Goal: Task Accomplishment & Management: Use online tool/utility

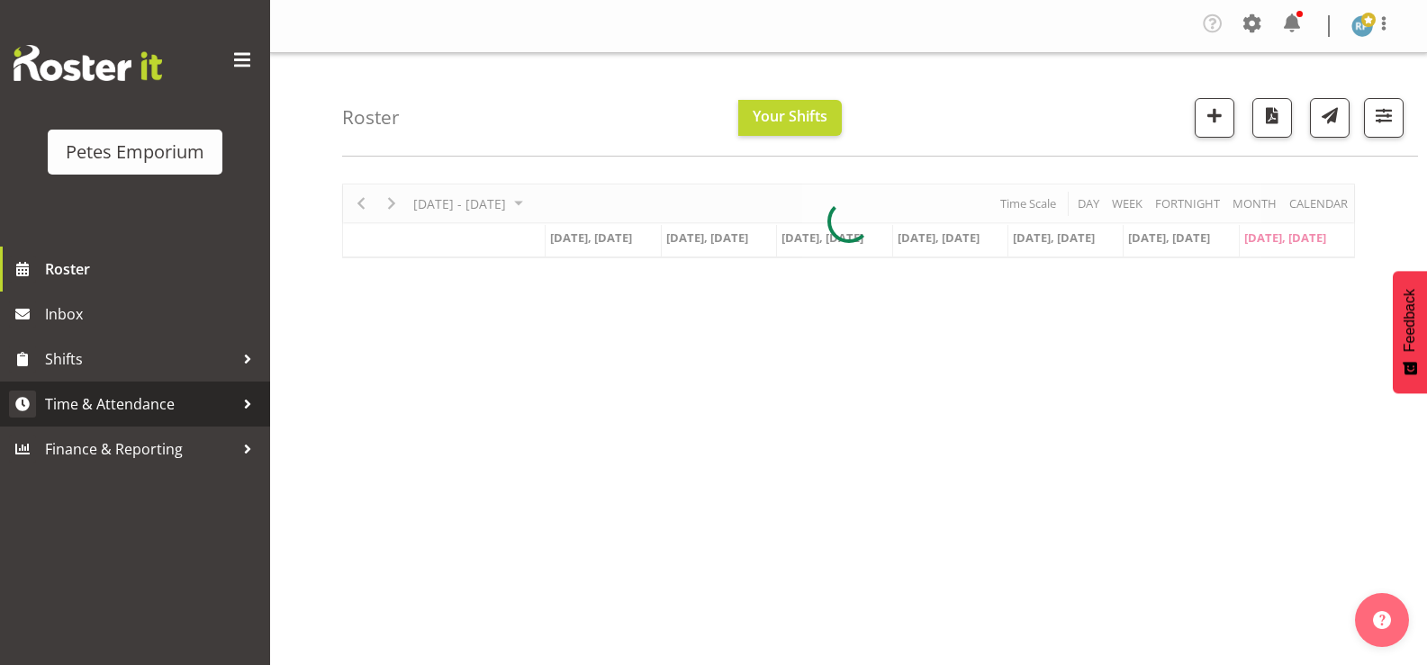
click at [136, 405] on span "Time & Attendance" at bounding box center [139, 404] width 189 height 27
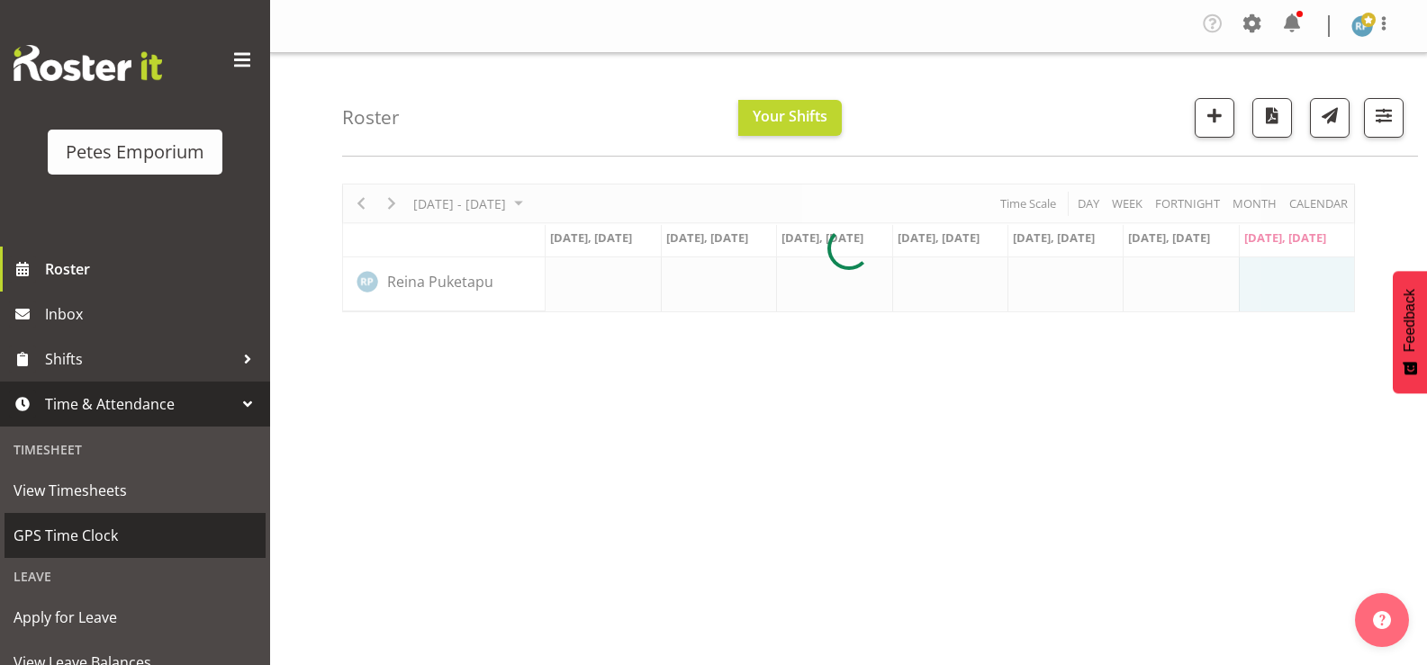
click at [107, 538] on span "GPS Time Clock" at bounding box center [135, 535] width 243 height 27
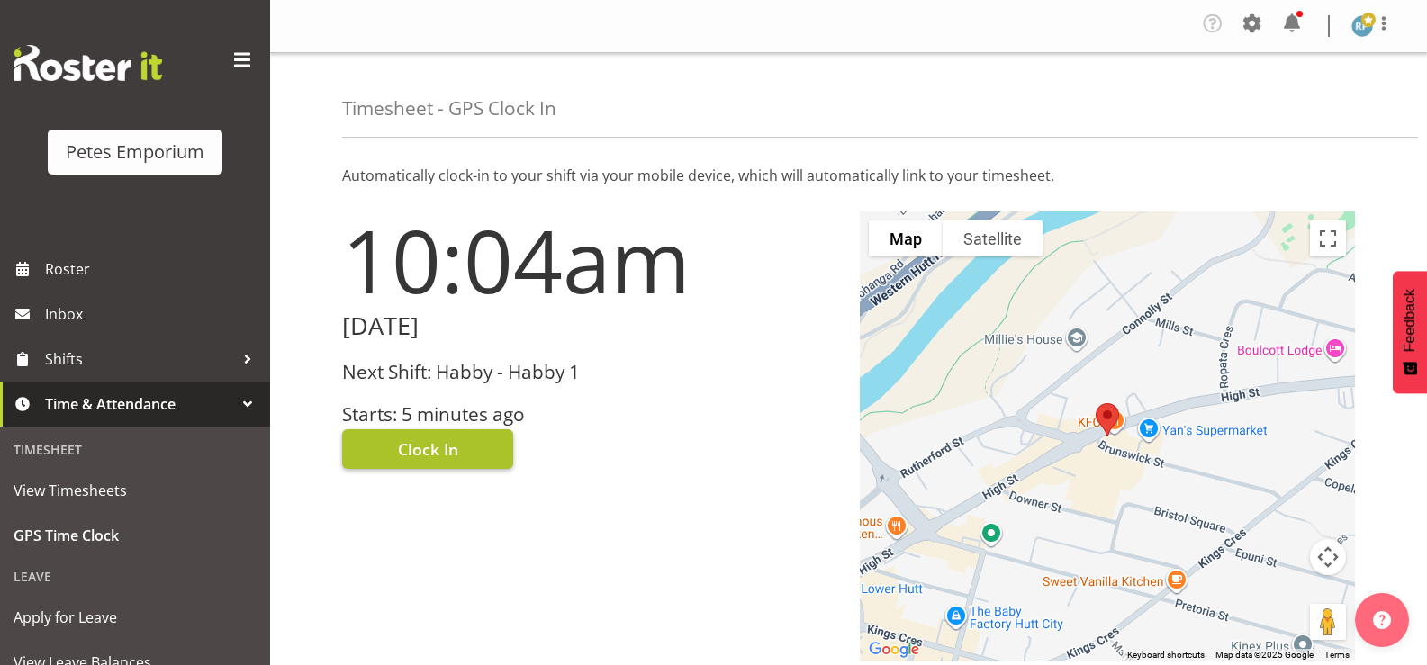
click at [443, 450] on span "Clock In" at bounding box center [428, 449] width 60 height 23
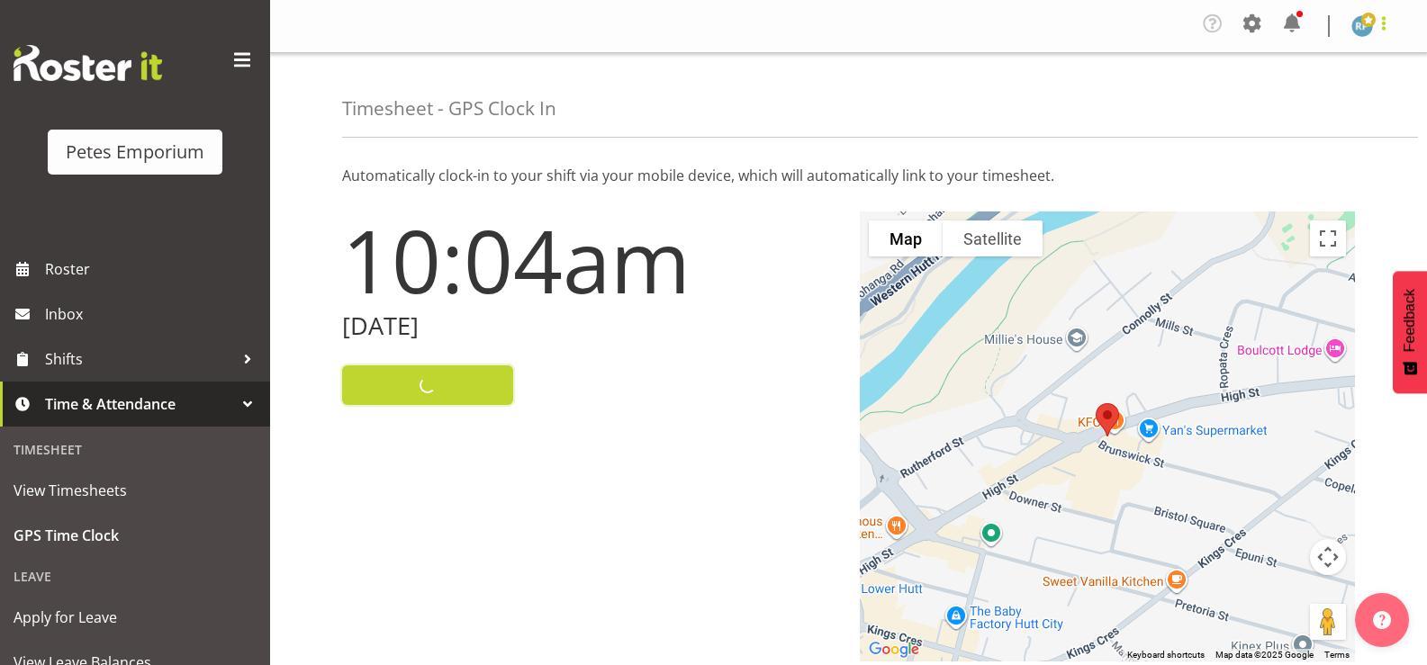
click at [1376, 26] on span at bounding box center [1384, 24] width 22 height 22
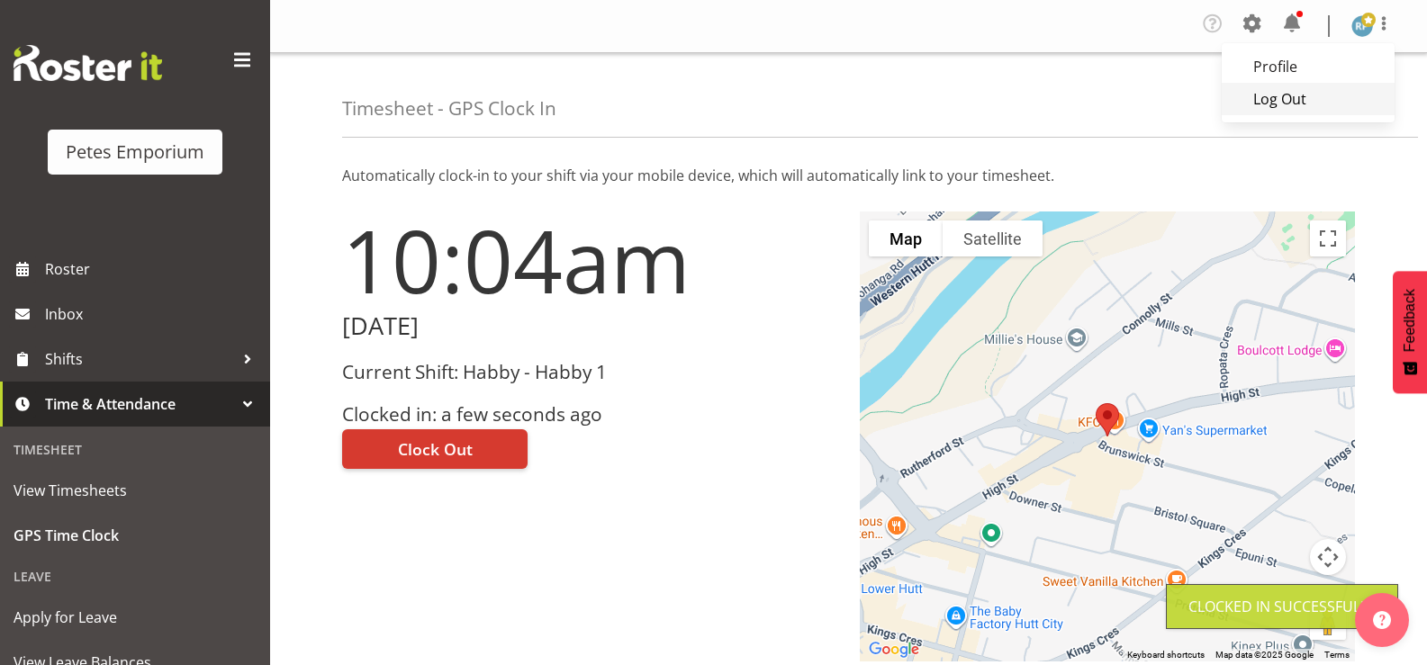
click at [1278, 107] on link "Log Out" at bounding box center [1308, 99] width 173 height 32
